Goal: Contribute content: Add original content to the website for others to see

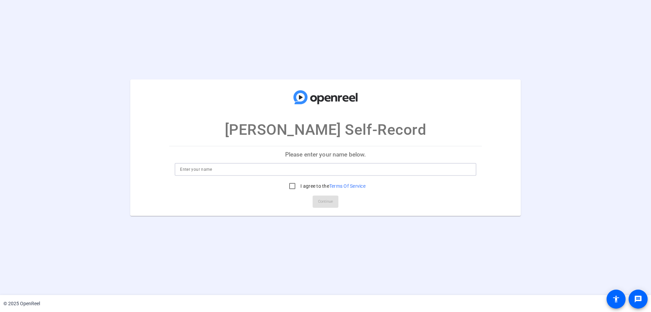
click at [269, 172] on input at bounding box center [325, 169] width 291 height 8
type input "F"
type input "[PERSON_NAME]"
click at [293, 186] on input "I agree to the Terms Of Service" at bounding box center [293, 186] width 14 height 14
checkbox input "true"
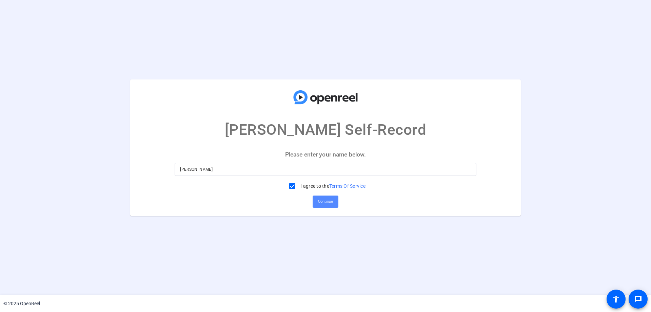
click at [324, 200] on span "Continue" at bounding box center [325, 201] width 15 height 10
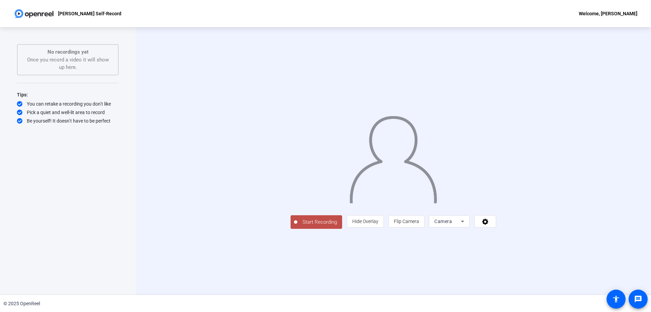
click at [298, 226] on span "Start Recording" at bounding box center [320, 222] width 45 height 8
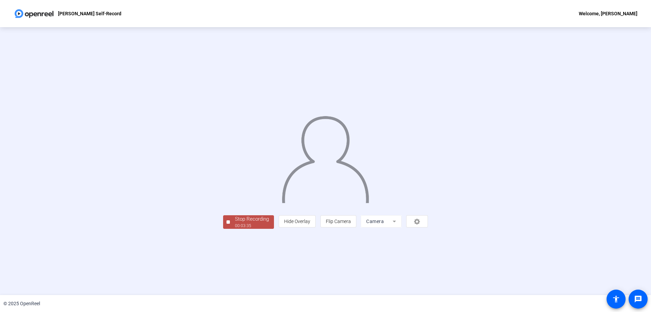
click at [235, 223] on div "Stop Recording" at bounding box center [252, 219] width 34 height 8
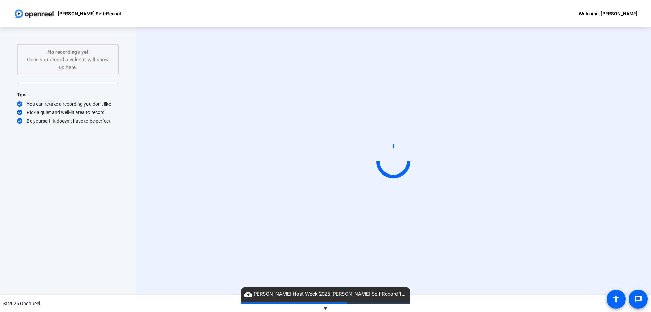
click at [325, 309] on span "▼" at bounding box center [325, 308] width 5 height 6
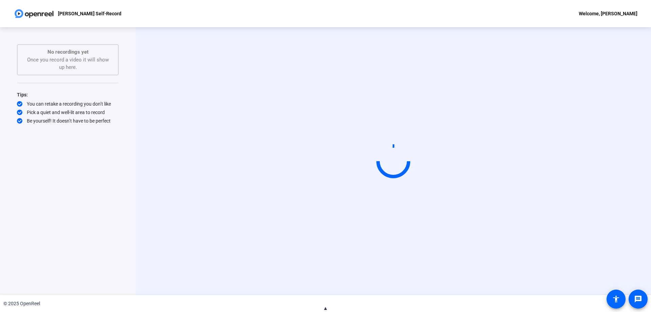
click at [326, 307] on span "▲" at bounding box center [325, 308] width 5 height 6
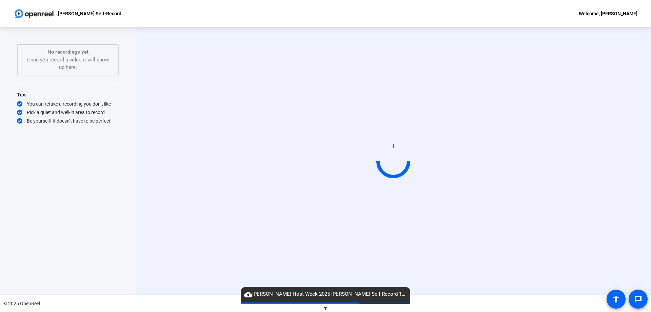
click at [326, 307] on span "▼" at bounding box center [325, 308] width 5 height 6
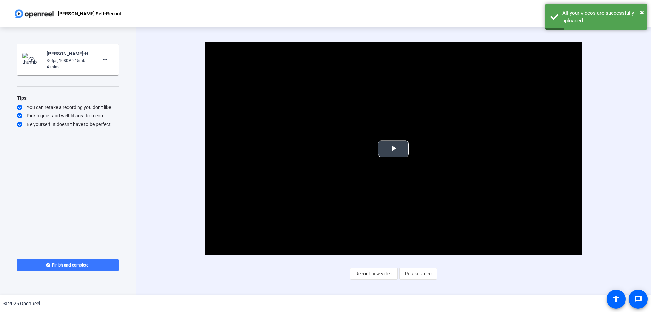
click at [394, 149] on span "Video Player" at bounding box center [394, 149] width 0 height 0
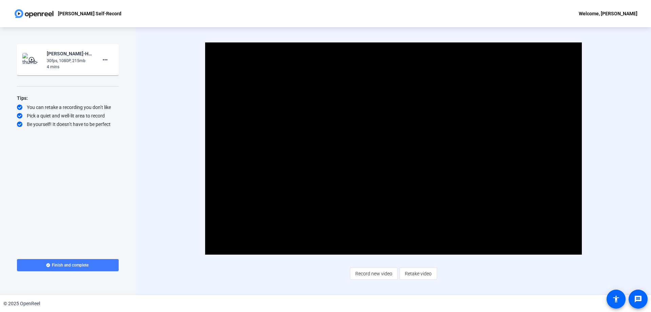
click at [62, 264] on span "Finish and complete" at bounding box center [70, 264] width 37 height 5
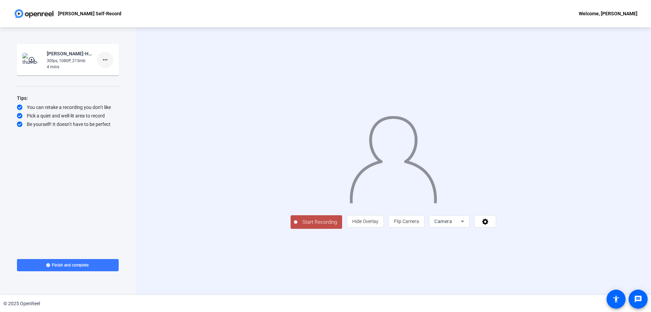
click at [109, 59] on span at bounding box center [105, 60] width 16 height 16
click at [101, 155] on div at bounding box center [325, 156] width 651 height 312
click at [291, 229] on button "Start Recording" at bounding box center [317, 222] width 52 height 14
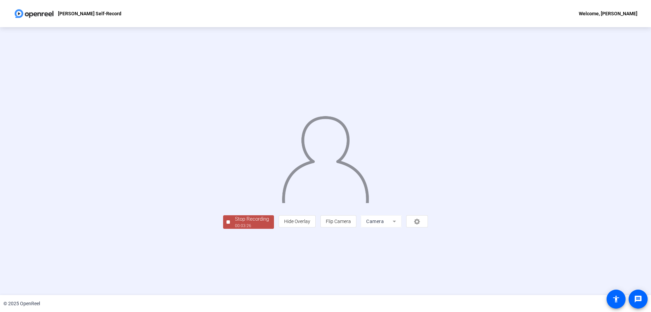
click at [235, 229] on div "00:03:26" at bounding box center [252, 226] width 34 height 6
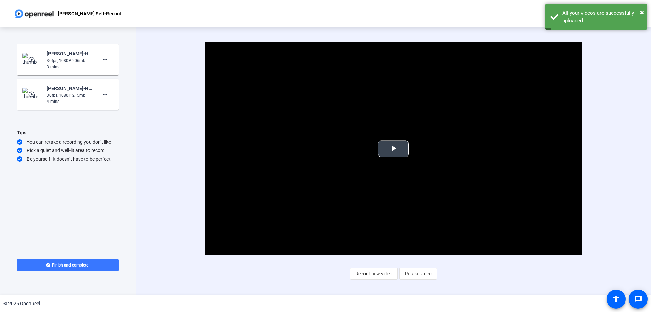
click at [394, 149] on span "Video Player" at bounding box center [394, 149] width 0 height 0
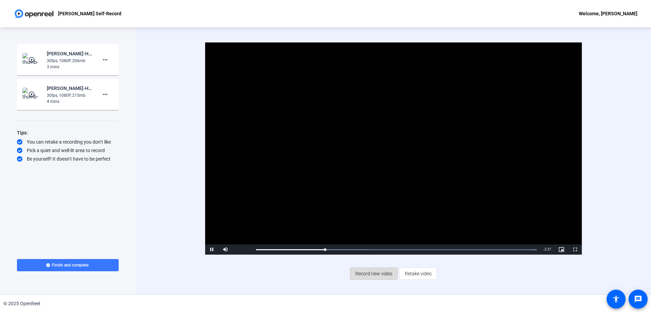
click at [373, 277] on span "Record new video" at bounding box center [374, 273] width 37 height 13
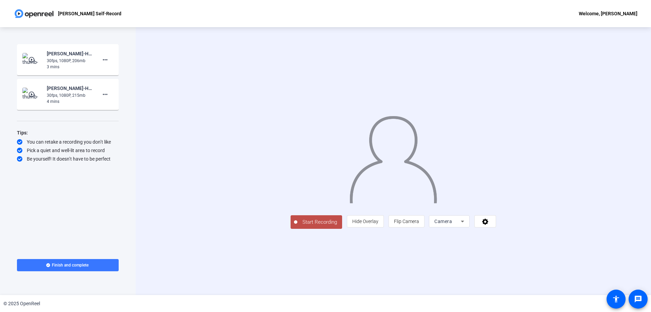
click at [298, 226] on span "Start Recording" at bounding box center [320, 222] width 45 height 8
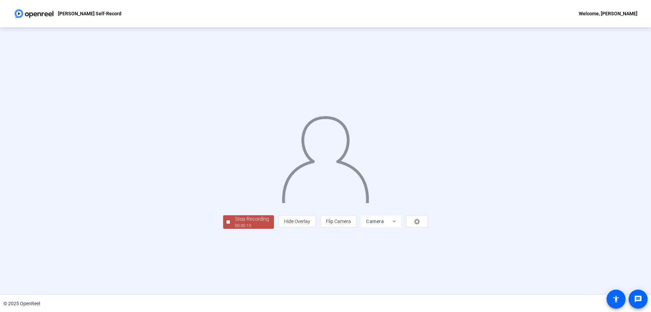
click at [235, 223] on div "Stop Recording" at bounding box center [252, 219] width 34 height 8
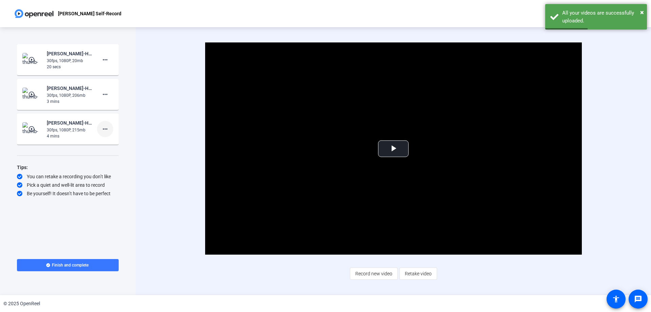
click at [107, 127] on mat-icon "more_horiz" at bounding box center [105, 129] width 8 height 8
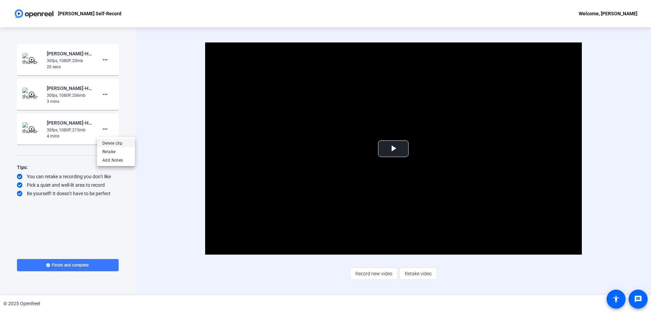
click at [118, 145] on span "Delete clip" at bounding box center [115, 143] width 27 height 8
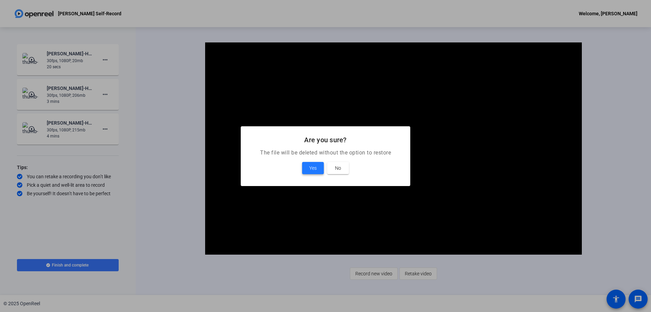
click at [313, 173] on span at bounding box center [313, 168] width 22 height 16
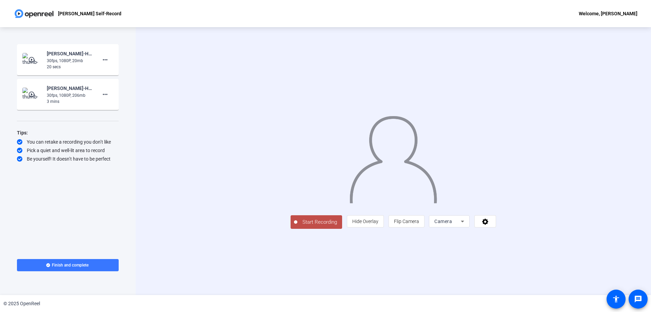
click at [298, 226] on span "Start Recording" at bounding box center [320, 222] width 45 height 8
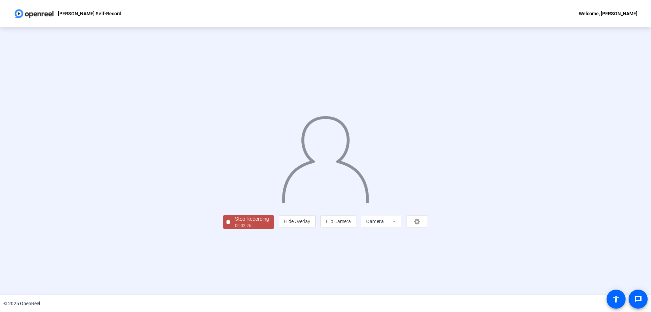
click at [235, 223] on div "Stop Recording" at bounding box center [252, 219] width 34 height 8
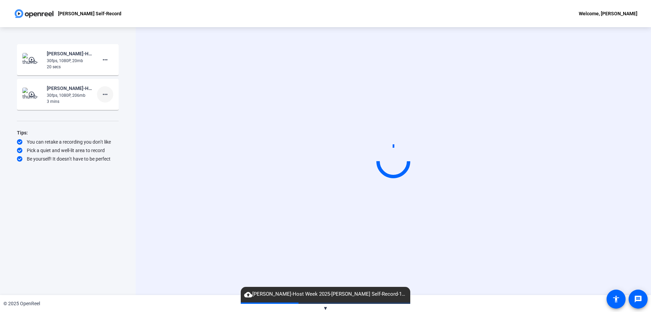
click at [103, 95] on mat-icon "more_horiz" at bounding box center [105, 94] width 8 height 8
click at [111, 109] on span "Delete clip" at bounding box center [115, 108] width 27 height 8
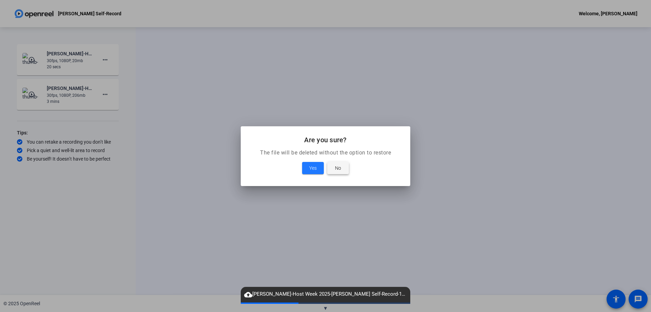
click at [339, 169] on span "No" at bounding box center [338, 168] width 6 height 8
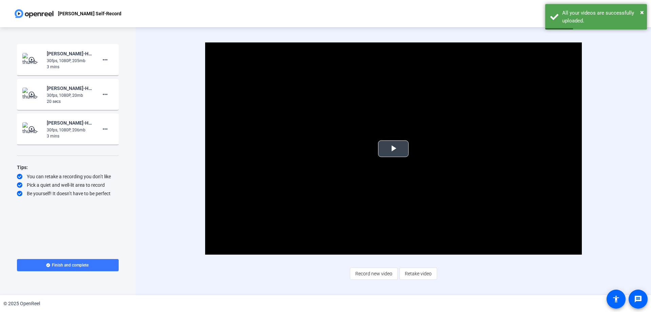
click at [379, 139] on video "Video Player" at bounding box center [393, 148] width 377 height 212
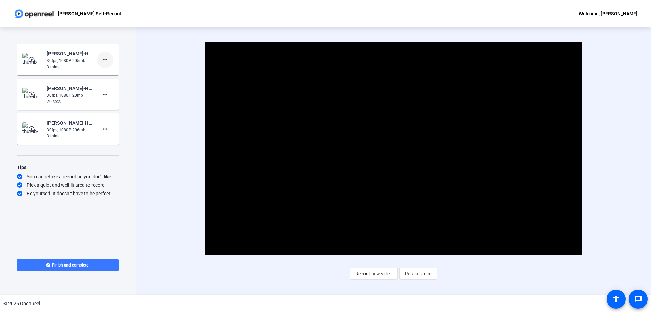
click at [103, 59] on mat-icon "more_horiz" at bounding box center [105, 60] width 8 height 8
click at [114, 76] on span "Delete clip" at bounding box center [115, 74] width 27 height 8
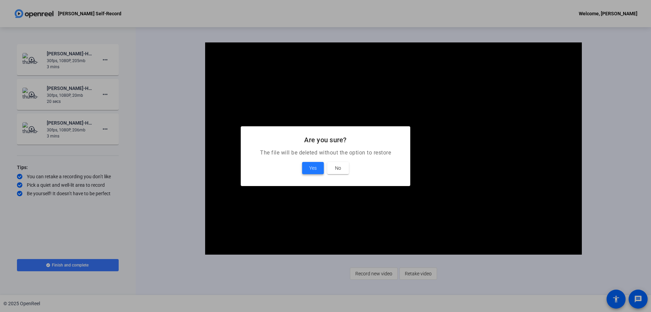
click at [309, 171] on span "Yes" at bounding box center [312, 168] width 7 height 8
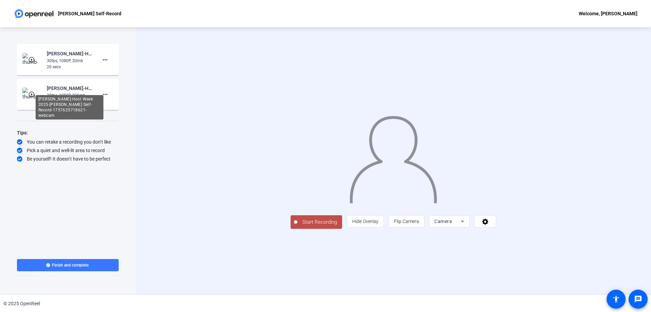
click at [59, 95] on div "Dolly Duran-Host Week 2025-Dolly Duran Self-Record-1757625718621-webcam" at bounding box center [70, 107] width 68 height 24
click at [108, 95] on mat-icon "more_horiz" at bounding box center [105, 94] width 8 height 8
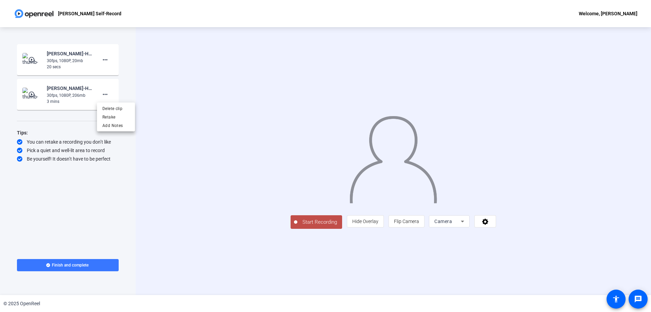
click at [65, 88] on div at bounding box center [325, 156] width 651 height 312
click at [28, 97] on mat-icon "play_circle_outline" at bounding box center [32, 94] width 8 height 7
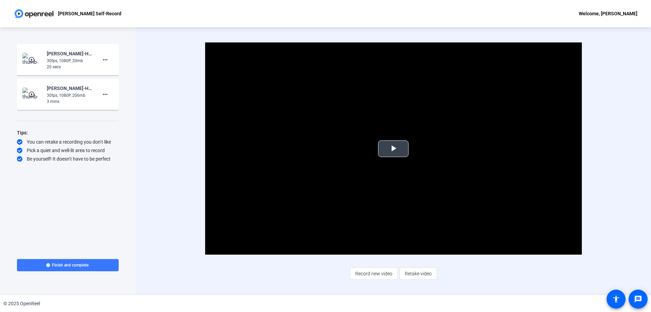
click at [394, 149] on span "Video Player" at bounding box center [394, 149] width 0 height 0
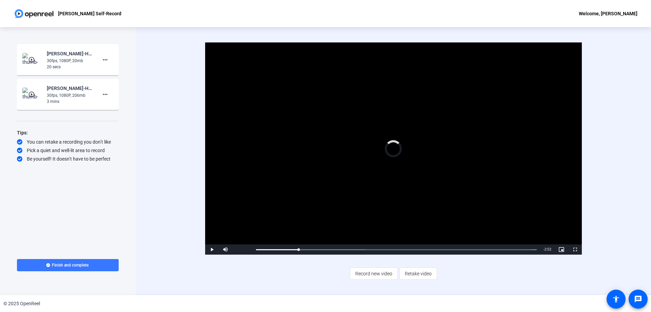
drag, startPoint x: 265, startPoint y: 250, endPoint x: 315, endPoint y: 257, distance: 50.7
click at [315, 257] on div "Video Player is loading. Play Video Play Mute Current Time 0:31 / Duration 3:27…" at bounding box center [393, 160] width 438 height 237
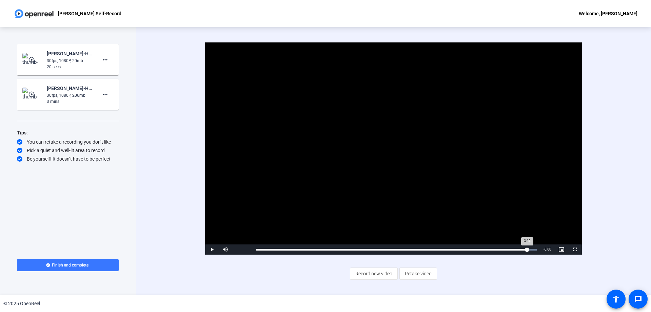
drag, startPoint x: 538, startPoint y: 250, endPoint x: 526, endPoint y: 248, distance: 12.0
click at [526, 249] on div "3:19" at bounding box center [391, 250] width 271 height 2
drag, startPoint x: 528, startPoint y: 250, endPoint x: 510, endPoint y: 250, distance: 18.3
click at [510, 250] on div "Loaded : 100.00% 3:09 3:12" at bounding box center [397, 249] width 288 height 10
click at [213, 249] on span "Video Player" at bounding box center [212, 249] width 14 height 0
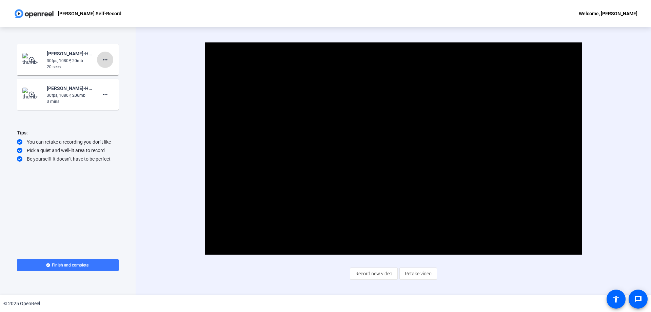
click at [102, 57] on mat-icon "more_horiz" at bounding box center [105, 60] width 8 height 8
click at [141, 30] on div at bounding box center [325, 156] width 651 height 312
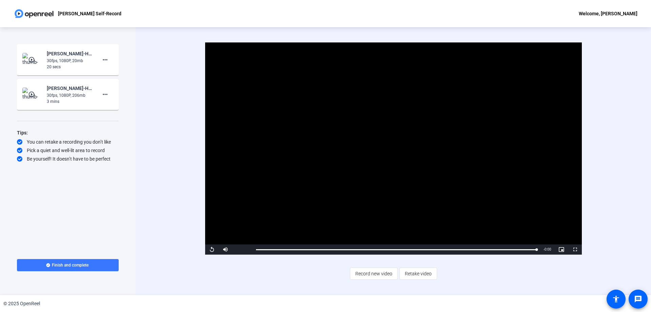
click at [66, 47] on mat-card-content "play_circle_outline Dolly Duran-Host Week 2025-Dolly Duran Self-Record-17576262…" at bounding box center [68, 59] width 102 height 31
click at [65, 60] on div "Dolly Duran-Host Week 2025-Dolly Duran Self-Record-1757626224187-webcam" at bounding box center [70, 72] width 68 height 24
click at [84, 63] on div "30fps, 1080P, 20mb" at bounding box center [69, 61] width 45 height 6
click at [18, 59] on mat-card-content "play_circle_outline Dolly Duran-Host Week 2025-Dolly Duran Self-Record-17576262…" at bounding box center [68, 59] width 102 height 31
click at [32, 54] on img at bounding box center [32, 60] width 20 height 14
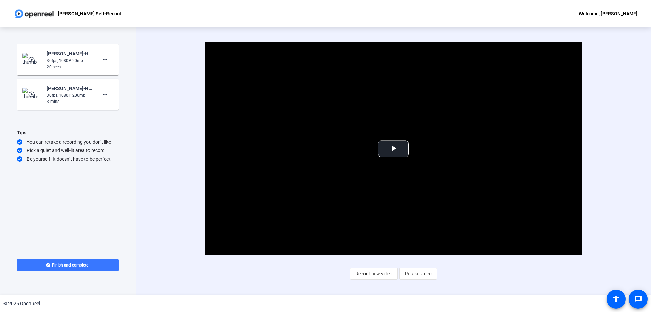
click at [32, 55] on img at bounding box center [32, 60] width 20 height 14
click at [394, 149] on span "Video Player" at bounding box center [394, 149] width 0 height 0
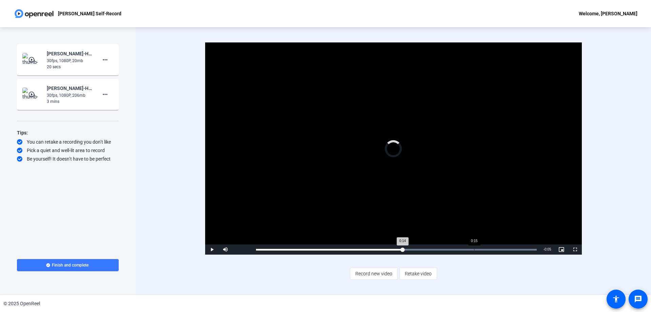
drag, startPoint x: 272, startPoint y: 251, endPoint x: 476, endPoint y: 253, distance: 204.2
click at [476, 253] on div "Loaded : 100.00% 0:15 0:14" at bounding box center [397, 249] width 288 height 10
click at [102, 59] on mat-icon "more_horiz" at bounding box center [105, 60] width 8 height 8
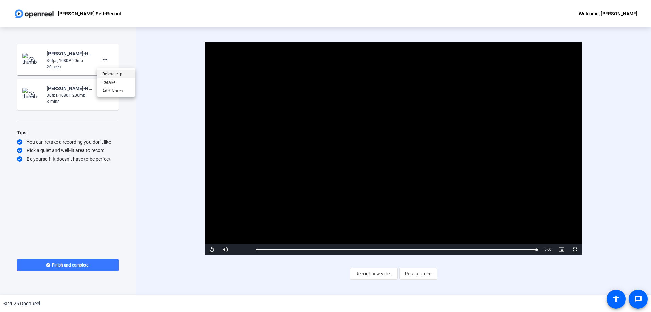
click at [119, 75] on span "Delete clip" at bounding box center [115, 74] width 27 height 8
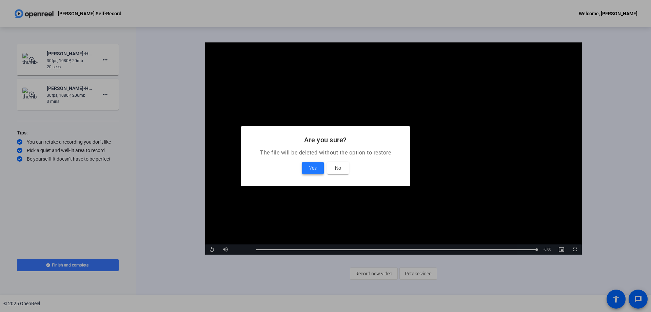
click at [316, 167] on span "Yes" at bounding box center [312, 168] width 7 height 8
